Goal: Task Accomplishment & Management: Manage account settings

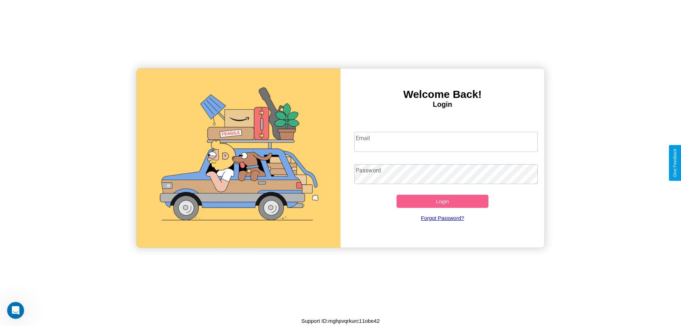
click at [446, 141] on input "Email" at bounding box center [446, 142] width 184 height 20
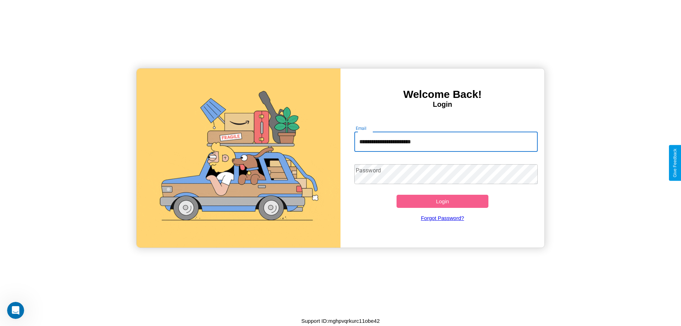
type input "**********"
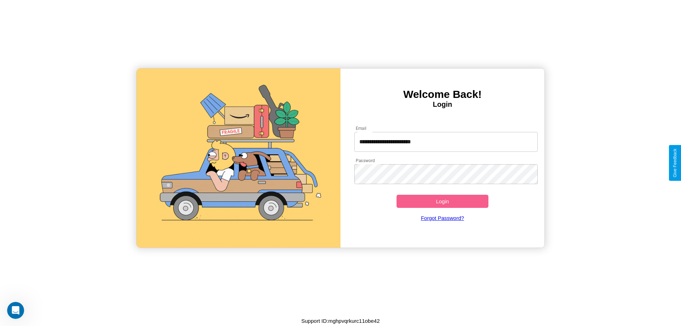
click at [442, 201] on button "Login" at bounding box center [442, 201] width 92 height 13
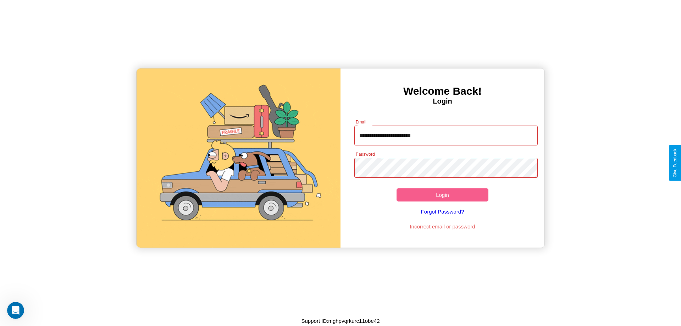
click at [442, 195] on button "Login" at bounding box center [442, 194] width 92 height 13
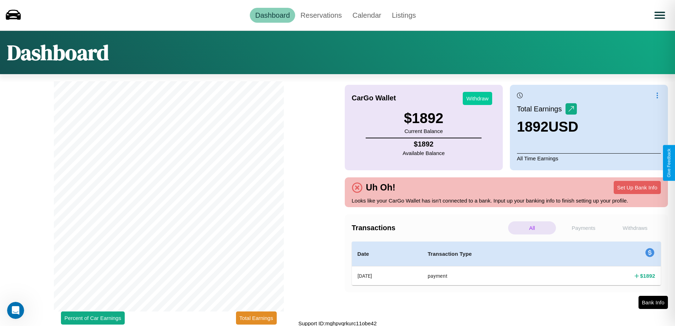
click at [478, 98] on button "Withdraw" at bounding box center [477, 98] width 29 height 13
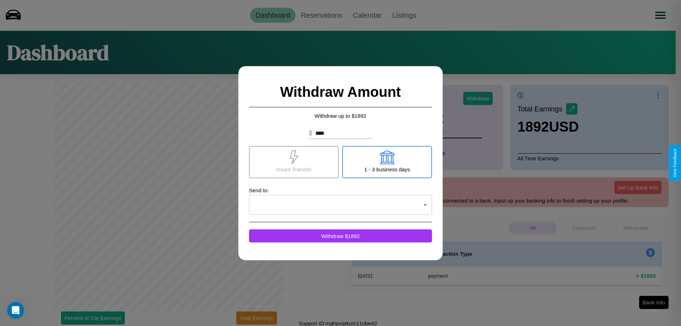
click at [294, 162] on icon at bounding box center [293, 157] width 9 height 14
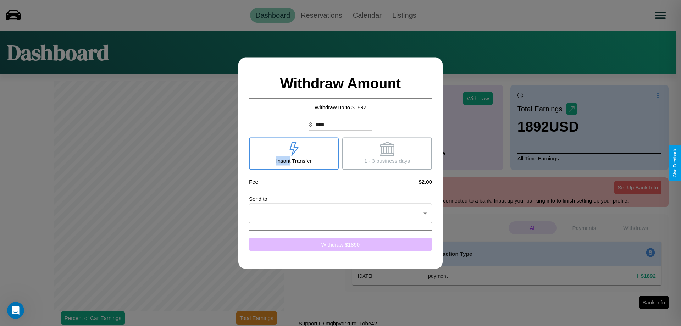
click at [340, 244] on button "Withdraw $ 1890" at bounding box center [340, 244] width 183 height 13
